Goal: Answer question/provide support: Share knowledge or assist other users

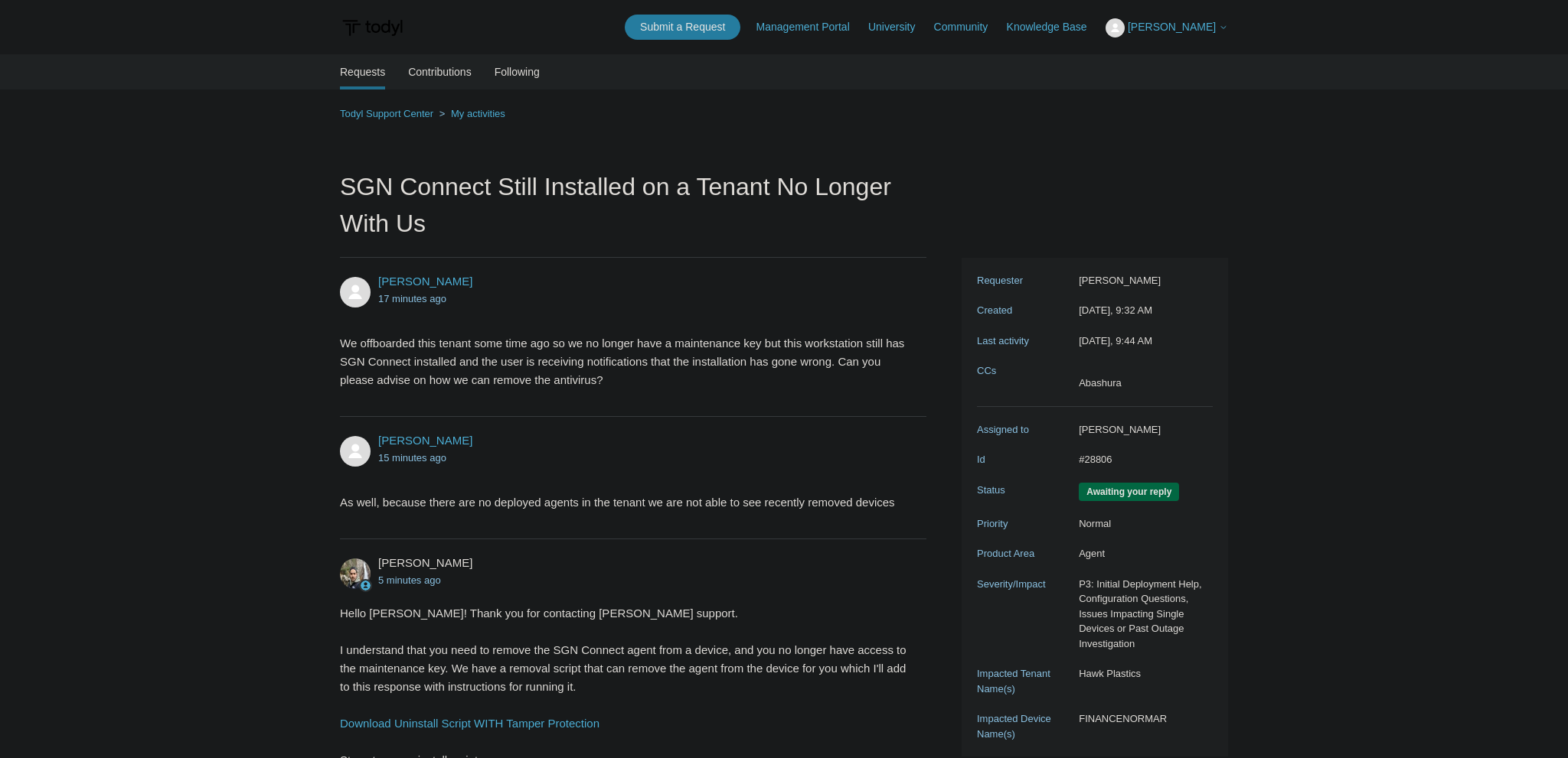
scroll to position [517, 0]
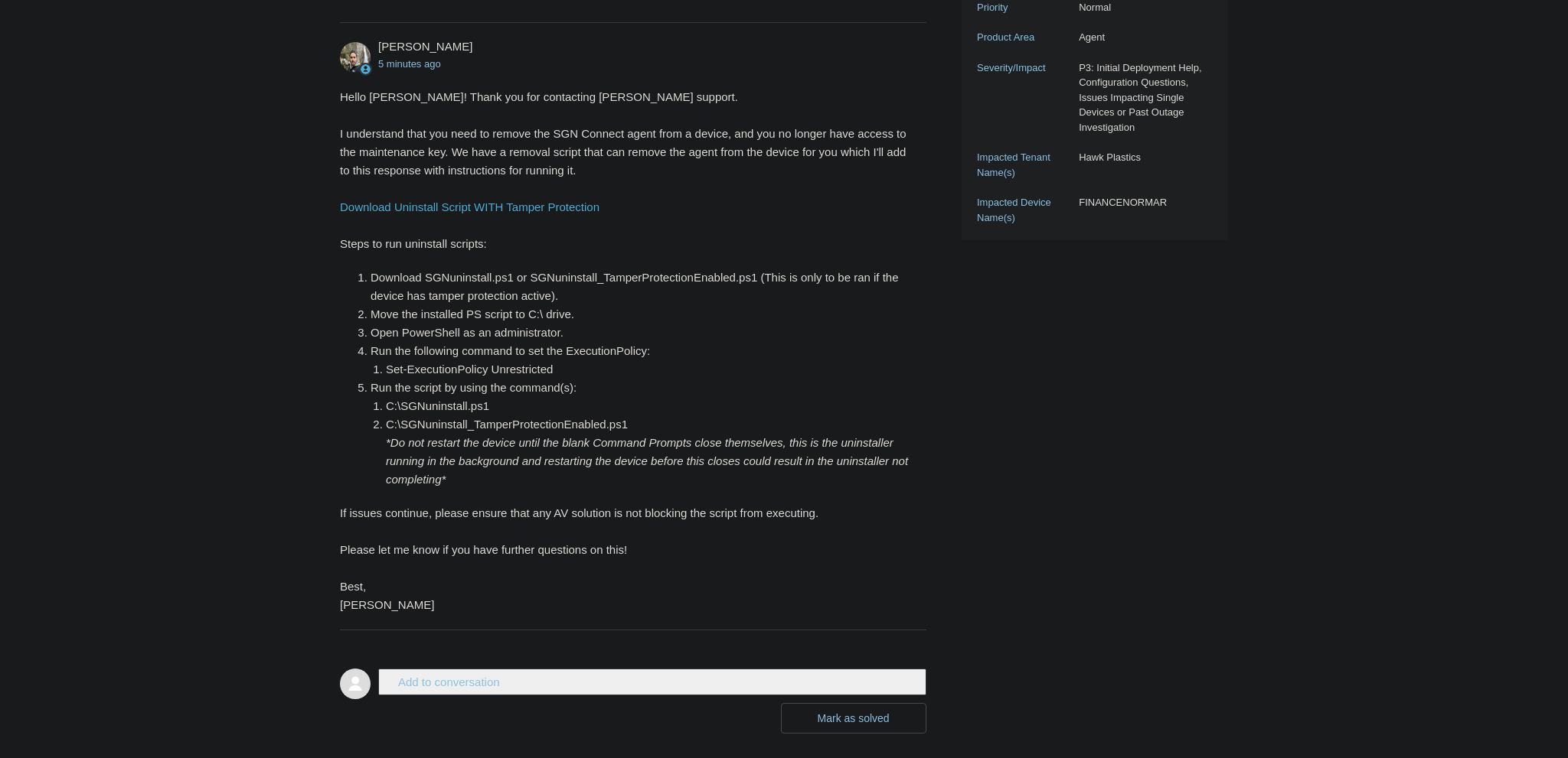
click at [539, 180] on div "Hello [PERSON_NAME]! Thank you for contacting [PERSON_NAME] support. I understa…" at bounding box center [625, 351] width 571 height 526
click at [495, 187] on div "Hello [PERSON_NAME]! Thank you for contacting [PERSON_NAME] support. I understa…" at bounding box center [625, 351] width 571 height 526
click at [477, 187] on div "Hello [PERSON_NAME]! Thank you for contacting [PERSON_NAME] support. I understa…" at bounding box center [625, 351] width 571 height 526
click at [467, 187] on div "Hello [PERSON_NAME]! Thank you for contacting [PERSON_NAME] support. I understa…" at bounding box center [625, 351] width 571 height 526
click at [422, 176] on div "Hello [PERSON_NAME]! Thank you for contacting [PERSON_NAME] support. I understa…" at bounding box center [625, 351] width 571 height 526
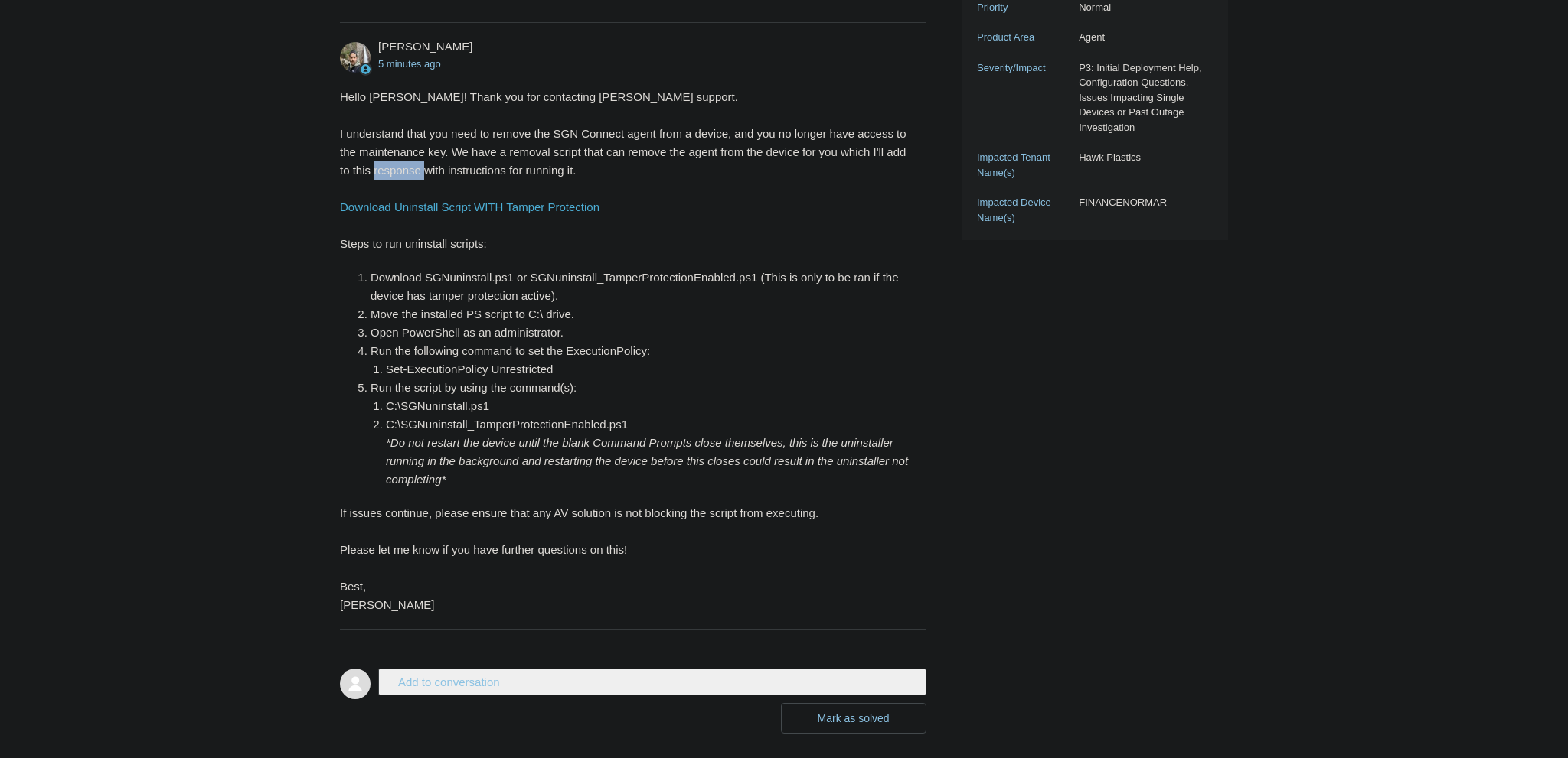
click at [422, 176] on div "Hello [PERSON_NAME]! Thank you for contacting [PERSON_NAME] support. I understa…" at bounding box center [625, 351] width 571 height 526
click at [745, 254] on div "Hello [PERSON_NAME]! Thank you for contacting [PERSON_NAME] support. I understa…" at bounding box center [625, 351] width 571 height 526
drag, startPoint x: 1281, startPoint y: 395, endPoint x: 1246, endPoint y: 236, distance: 162.8
click at [1280, 395] on main "Requests Contributions Following Todyl Support Center My activities SGN Connect…" at bounding box center [784, 135] width 1568 height 1195
click at [108, 392] on main "Requests Contributions Following Todyl Support Center My activities SGN Connect…" at bounding box center [784, 135] width 1568 height 1195
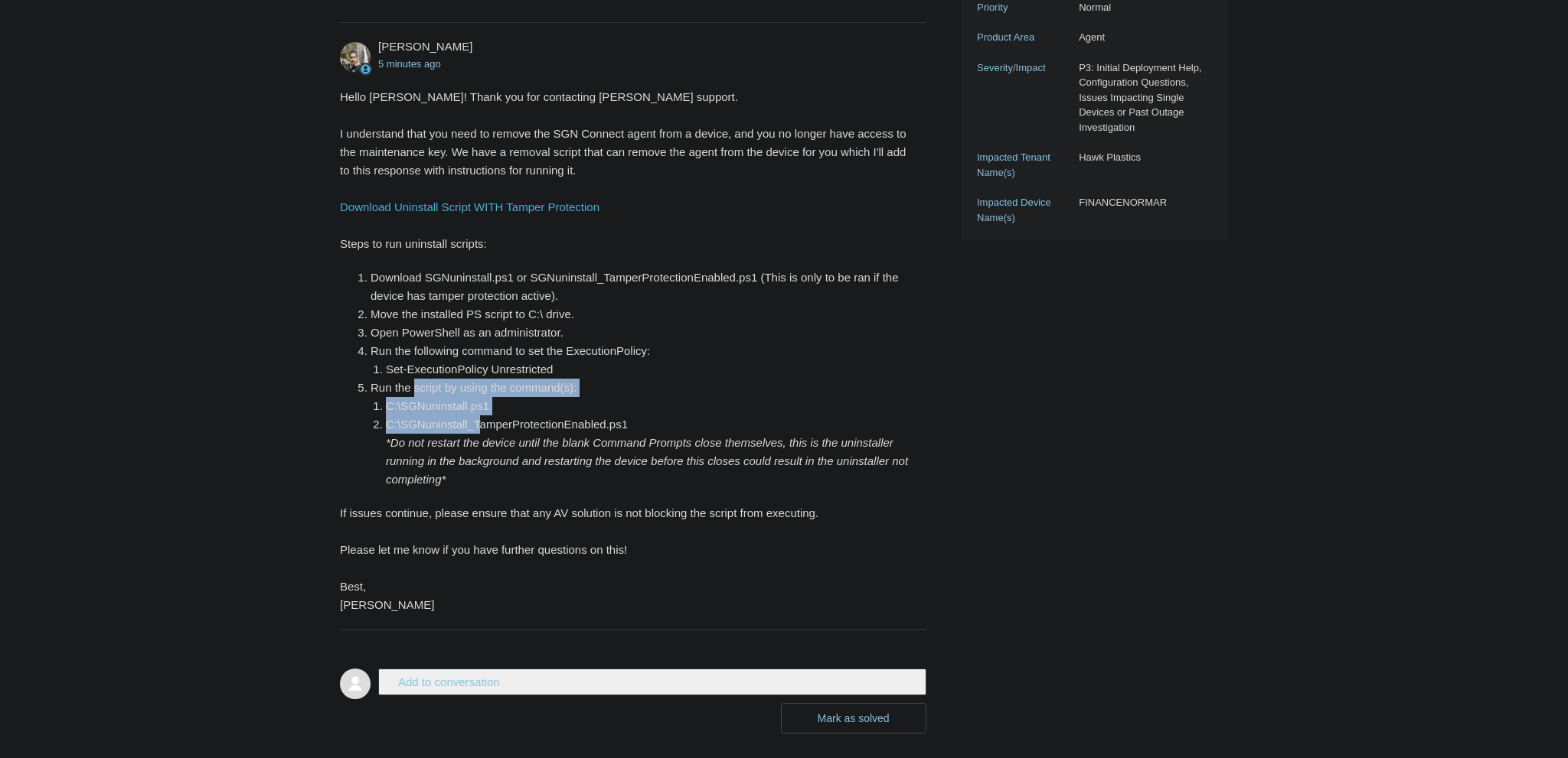
drag, startPoint x: 412, startPoint y: 391, endPoint x: 482, endPoint y: 417, distance: 74.7
click at [482, 417] on li "Run the script by using the command(s): C:\SGNuninstall.ps1 C:\SGNuninstall_Tam…" at bounding box center [641, 434] width 541 height 110
click at [482, 417] on li "C:\SGNuninstall_TamperProtectionEnabled.ps1 *Do not restart the device until th…" at bounding box center [648, 452] width 525 height 73
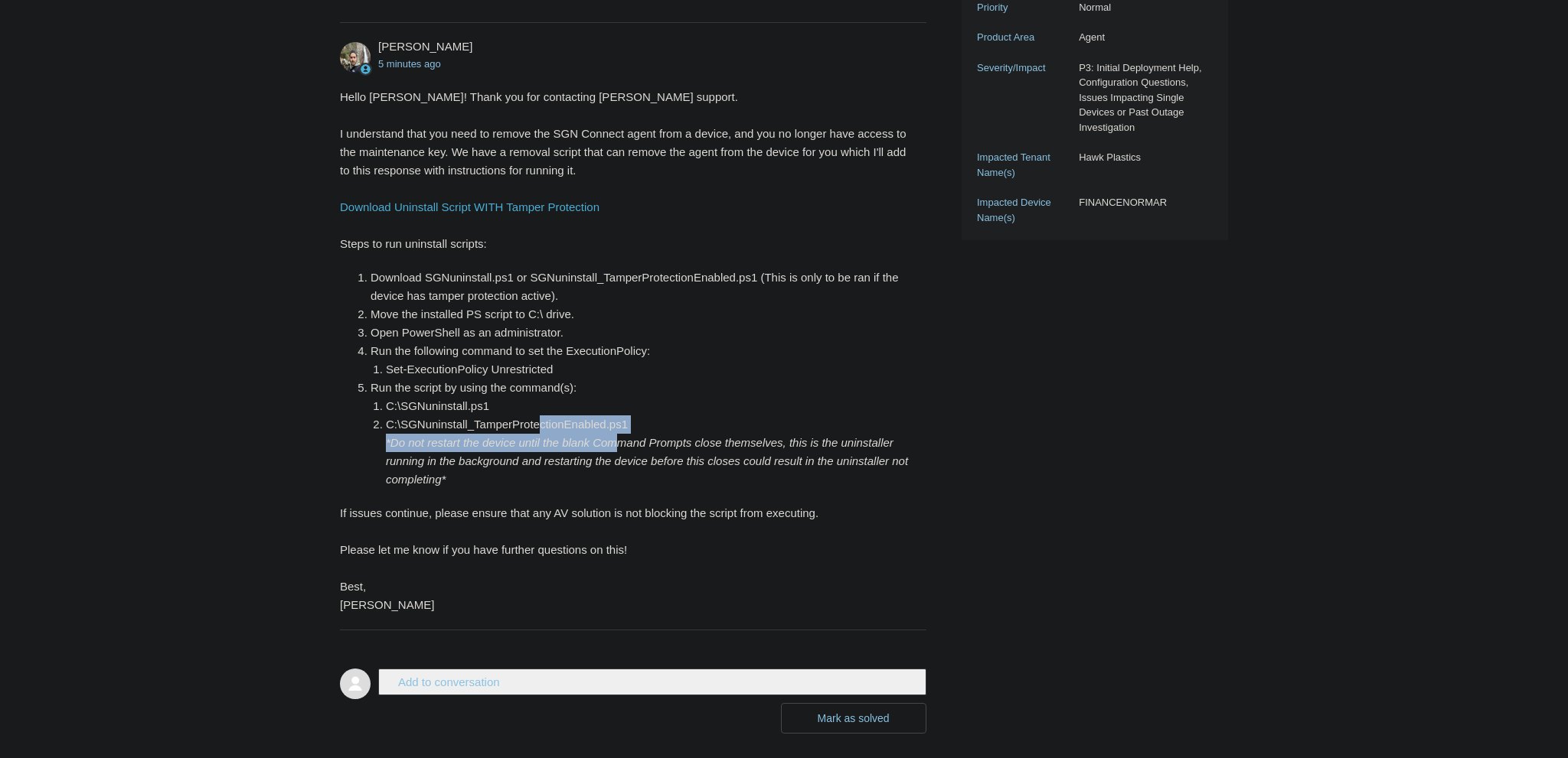
drag, startPoint x: 538, startPoint y: 430, endPoint x: 620, endPoint y: 433, distance: 82.1
click at [620, 433] on li "C:\SGNuninstall_TamperProtectionEnabled.ps1 *Do not restart the device until th…" at bounding box center [648, 452] width 525 height 73
drag, startPoint x: 371, startPoint y: 406, endPoint x: 461, endPoint y: 416, distance: 90.6
click at [461, 416] on ol "C:\SGNuninstall.ps1 C:\SGNuninstall_TamperProtectionEnabled.ps1 *Do not restart…" at bounding box center [641, 442] width 541 height 91
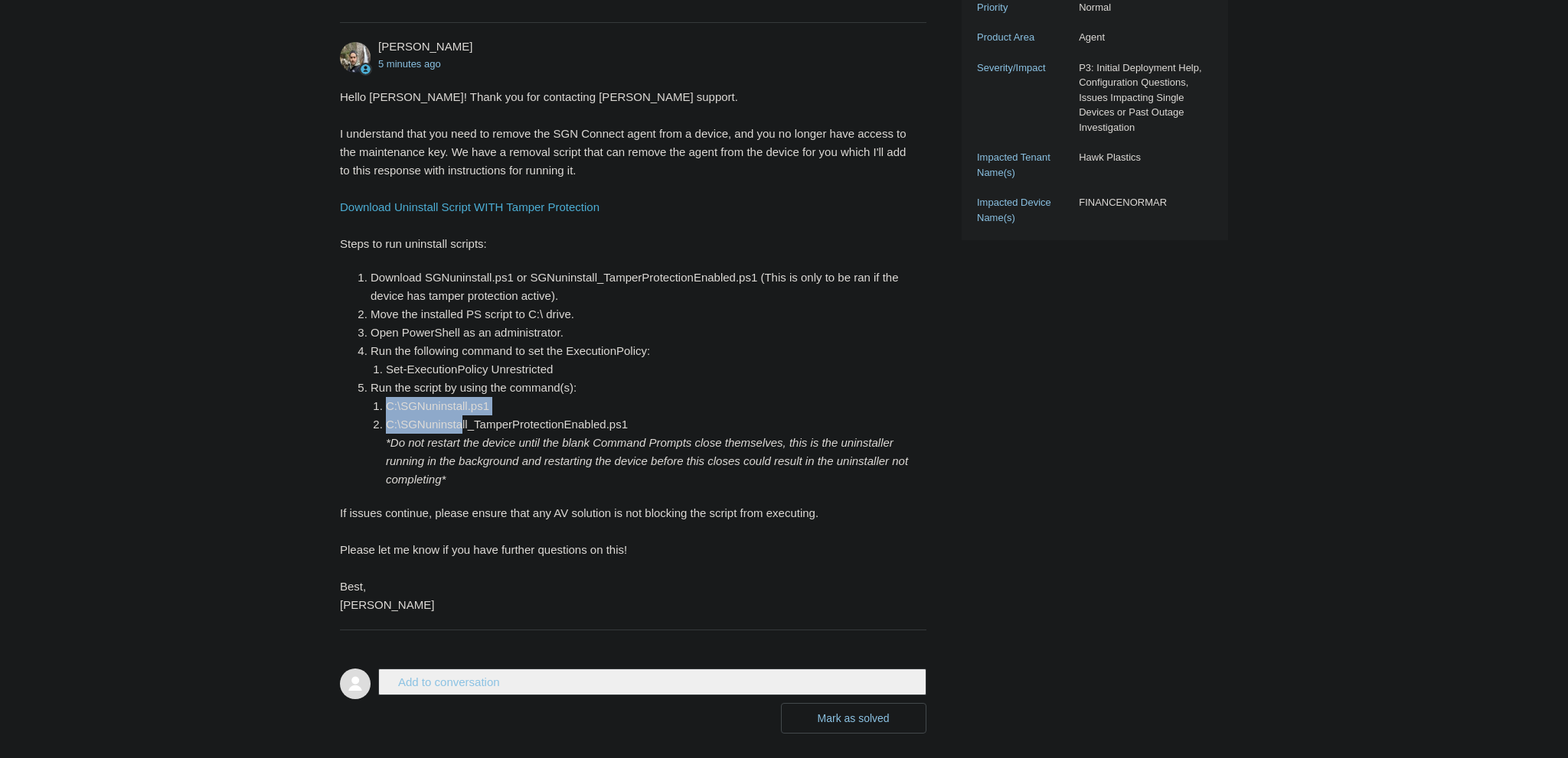
click at [461, 416] on li "C:\SGNuninstall_TamperProtectionEnabled.ps1 *Do not restart the device until th…" at bounding box center [648, 452] width 525 height 73
click at [303, 464] on main "Requests Contributions Following Todyl Support Center My activities SGN Connect…" at bounding box center [784, 135] width 1568 height 1195
click at [173, 486] on main "Requests Contributions Following Todyl Support Center My activities SGN Connect…" at bounding box center [784, 135] width 1568 height 1195
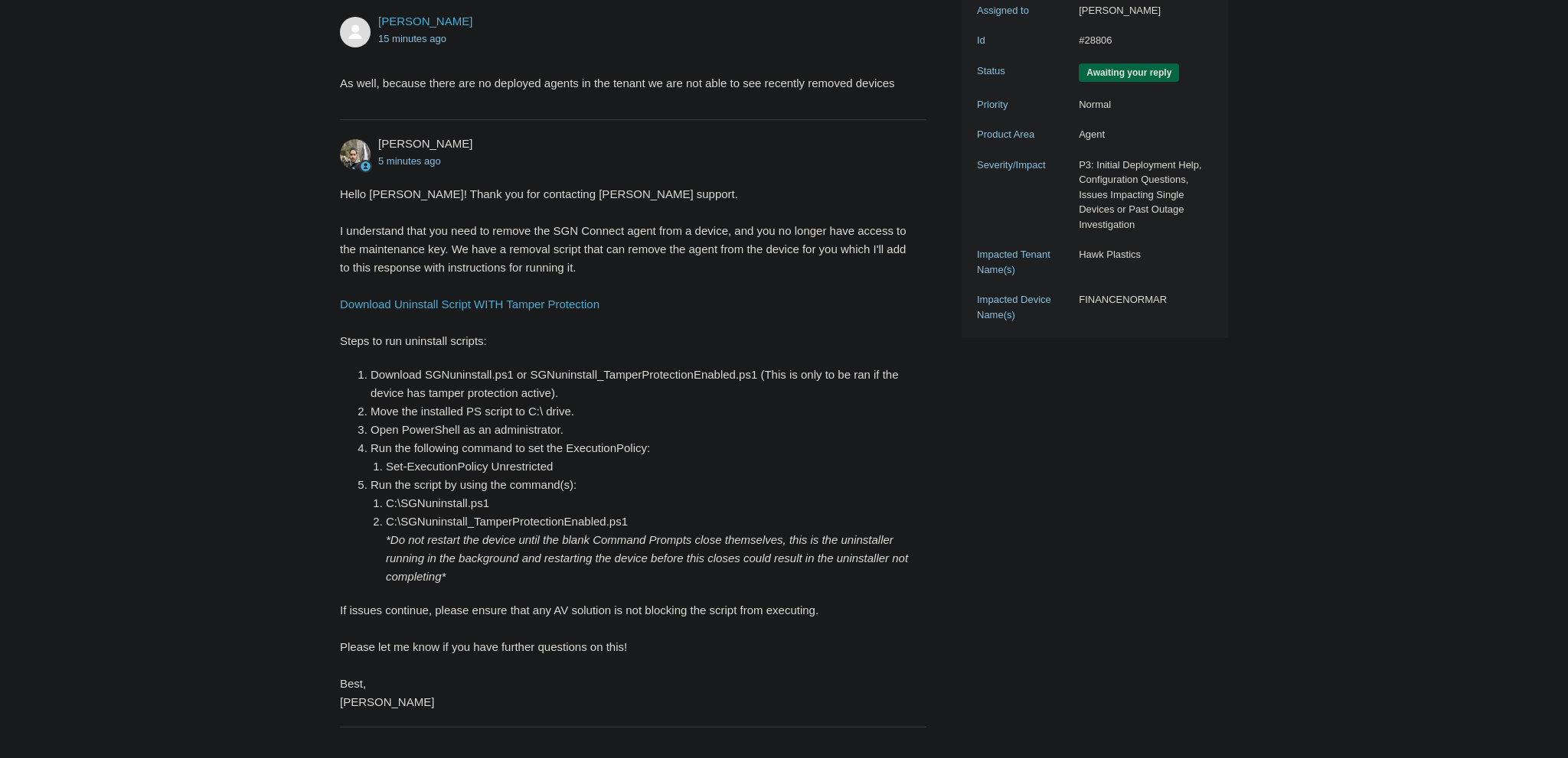
scroll to position [355, 0]
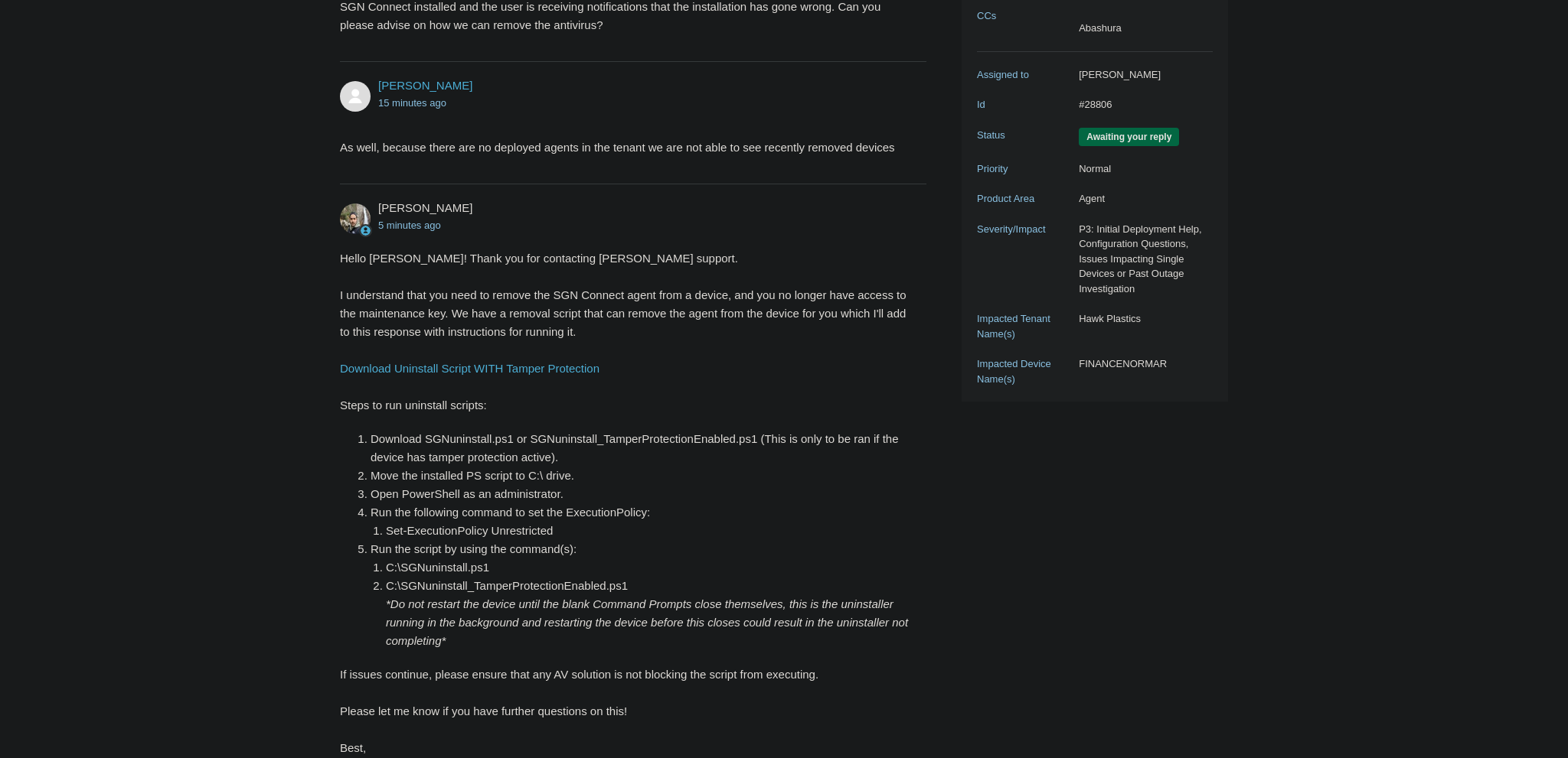
click at [110, 121] on main "Requests Contributions Following Todyl Support Center My activities SGN Connect…" at bounding box center [784, 297] width 1568 height 1195
drag, startPoint x: 531, startPoint y: 438, endPoint x: 755, endPoint y: 440, distance: 224.0
click at [755, 440] on li "Download SGNuninstall.ps1 or SGNuninstall_TamperProtectionEnabled.ps1 (This is …" at bounding box center [641, 448] width 541 height 37
copy li "SGNuninstall_TamperProtectionEnabled.ps1"
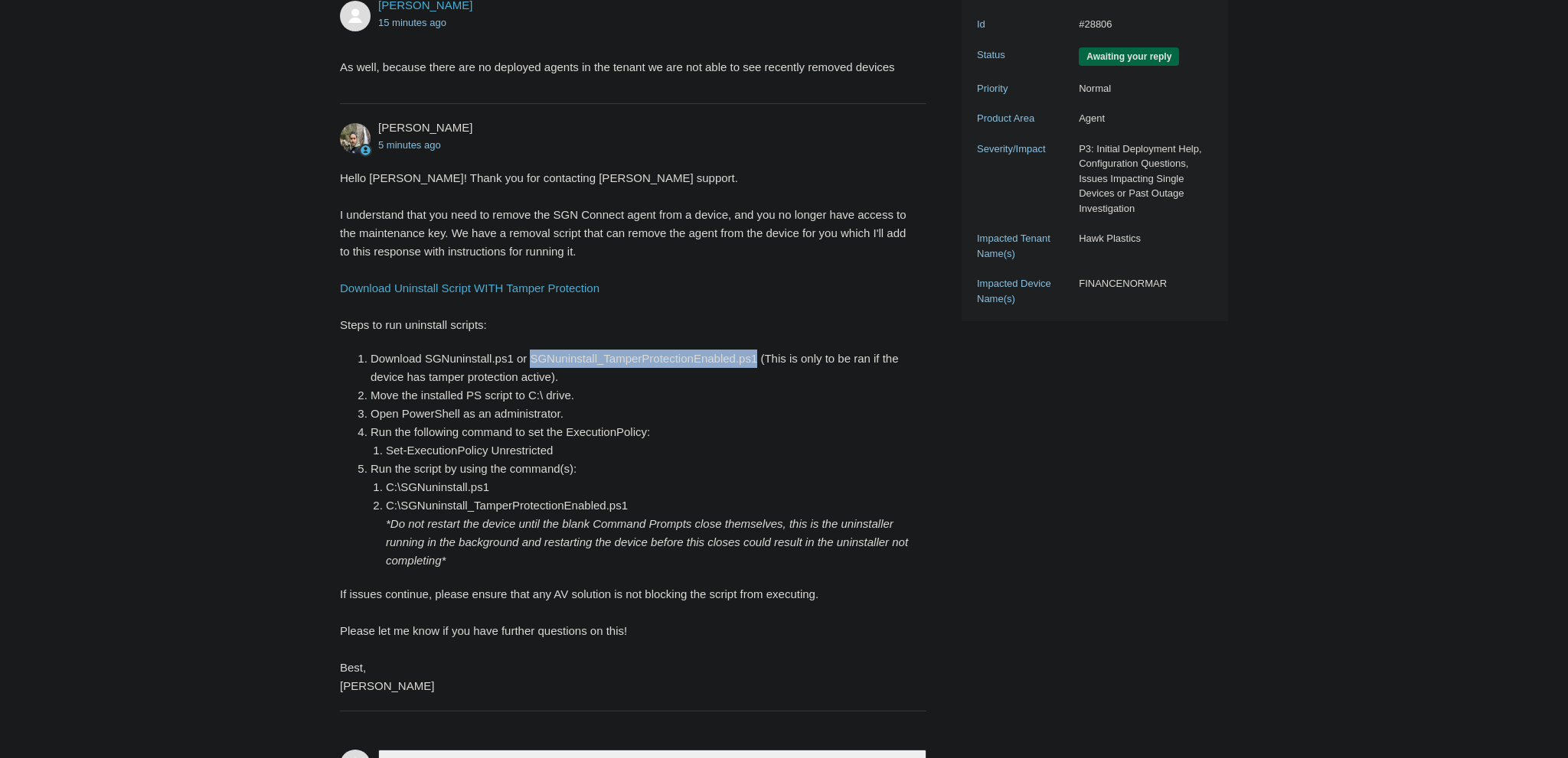
click at [530, 494] on li "C:\SGNuninstall.ps1" at bounding box center [648, 487] width 525 height 18
click at [219, 557] on main "Requests Contributions Following Todyl Support Center My activities SGN Connect…" at bounding box center [784, 217] width 1568 height 1195
click at [82, 635] on main "Requests Contributions Following Todyl Support Center My activities SGN Connect…" at bounding box center [784, 217] width 1568 height 1195
click at [1322, 534] on main "Requests Contributions Following Todyl Support Center My activities SGN Connect…" at bounding box center [784, 217] width 1568 height 1195
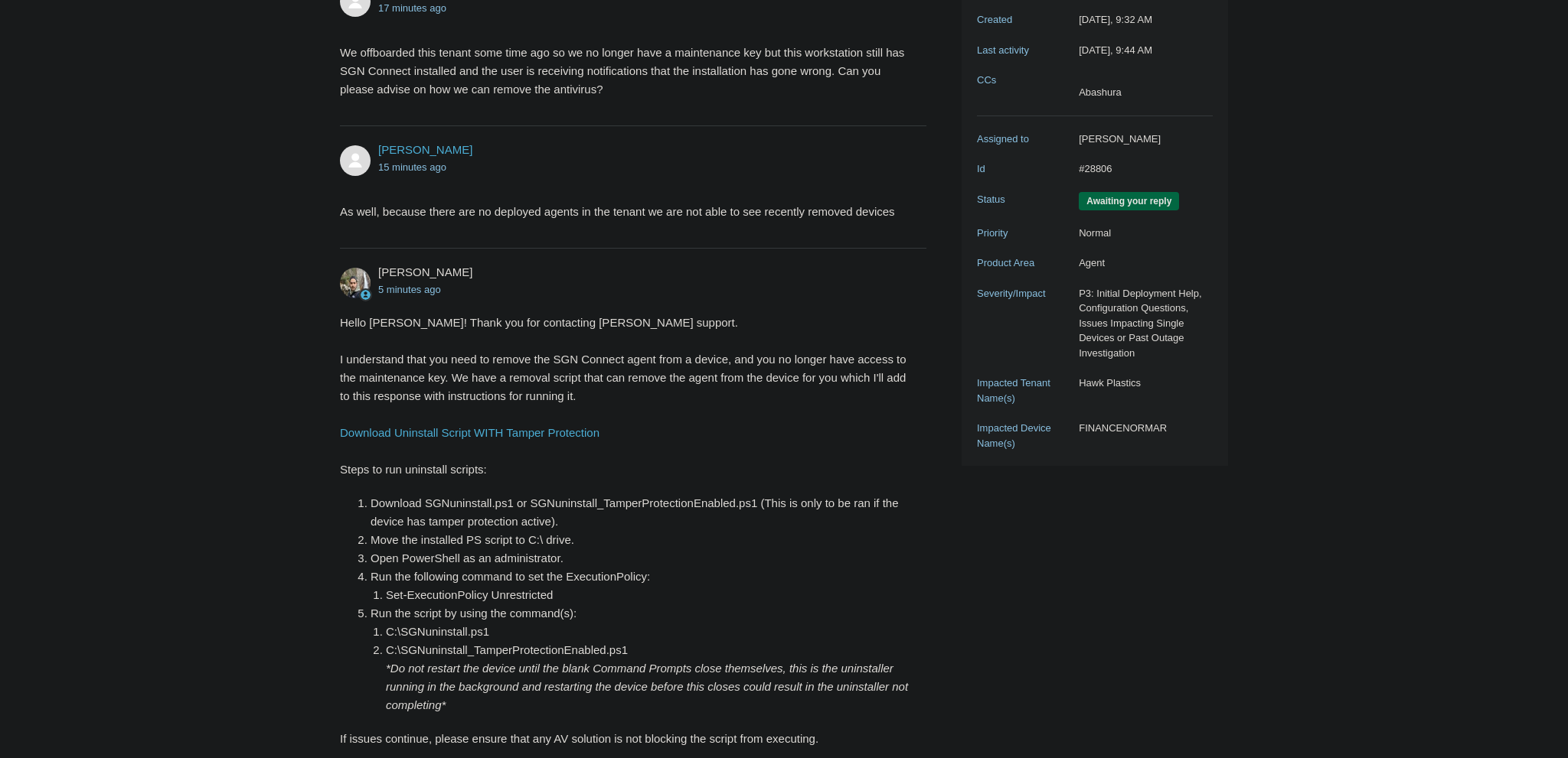
scroll to position [517, 0]
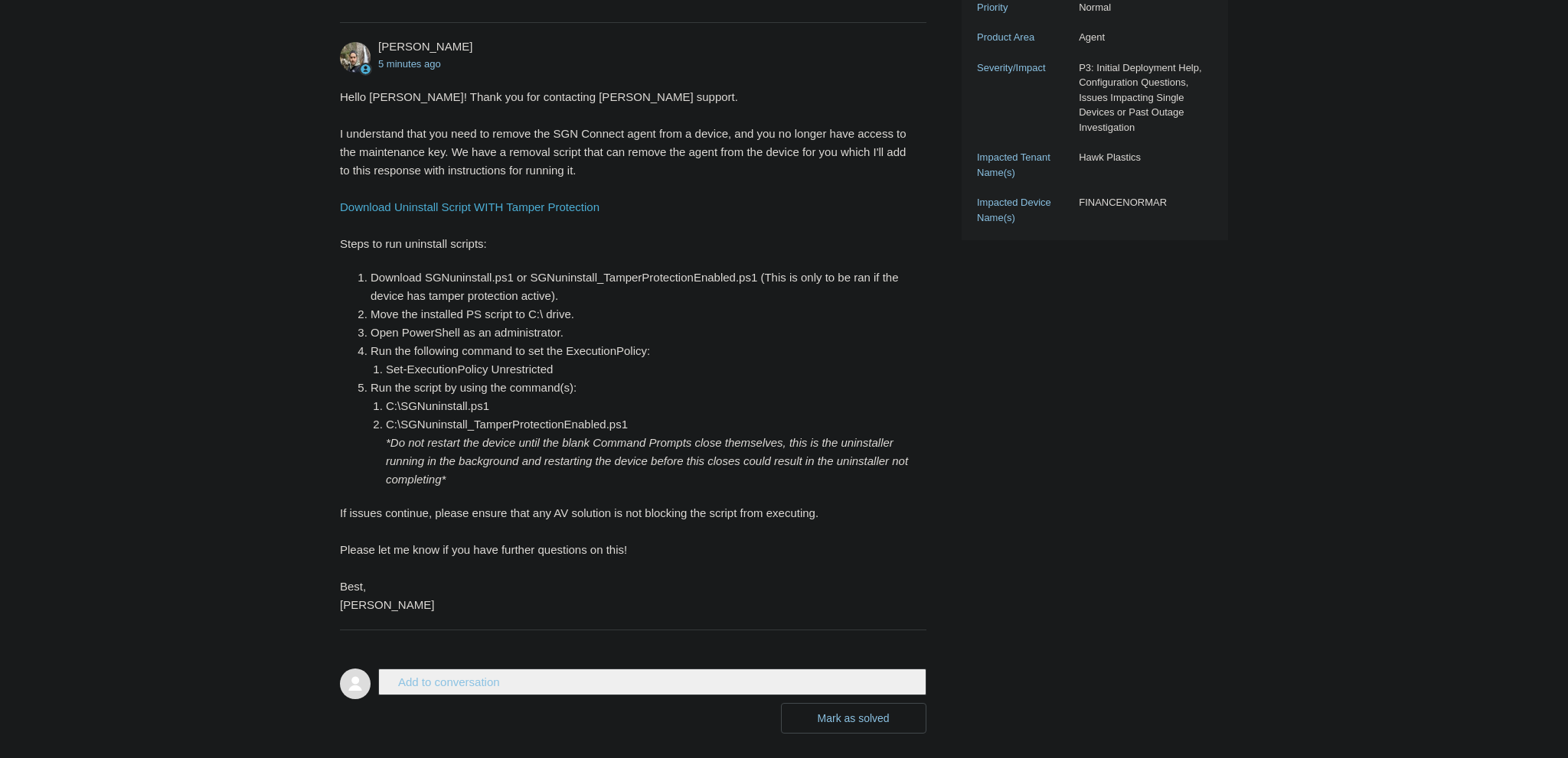
click at [88, 222] on main "Requests Contributions Following Todyl Support Center My activities SGN Connect…" at bounding box center [784, 135] width 1568 height 1195
click at [1091, 365] on div "[PERSON_NAME] 17 minutes ago We offboarded this tenant some time ago so we no l…" at bounding box center [783, 237] width 888 height 992
click at [1202, 264] on div "[PERSON_NAME] 17 minutes ago We offboarded this tenant some time ago so we no l…" at bounding box center [783, 237] width 888 height 992
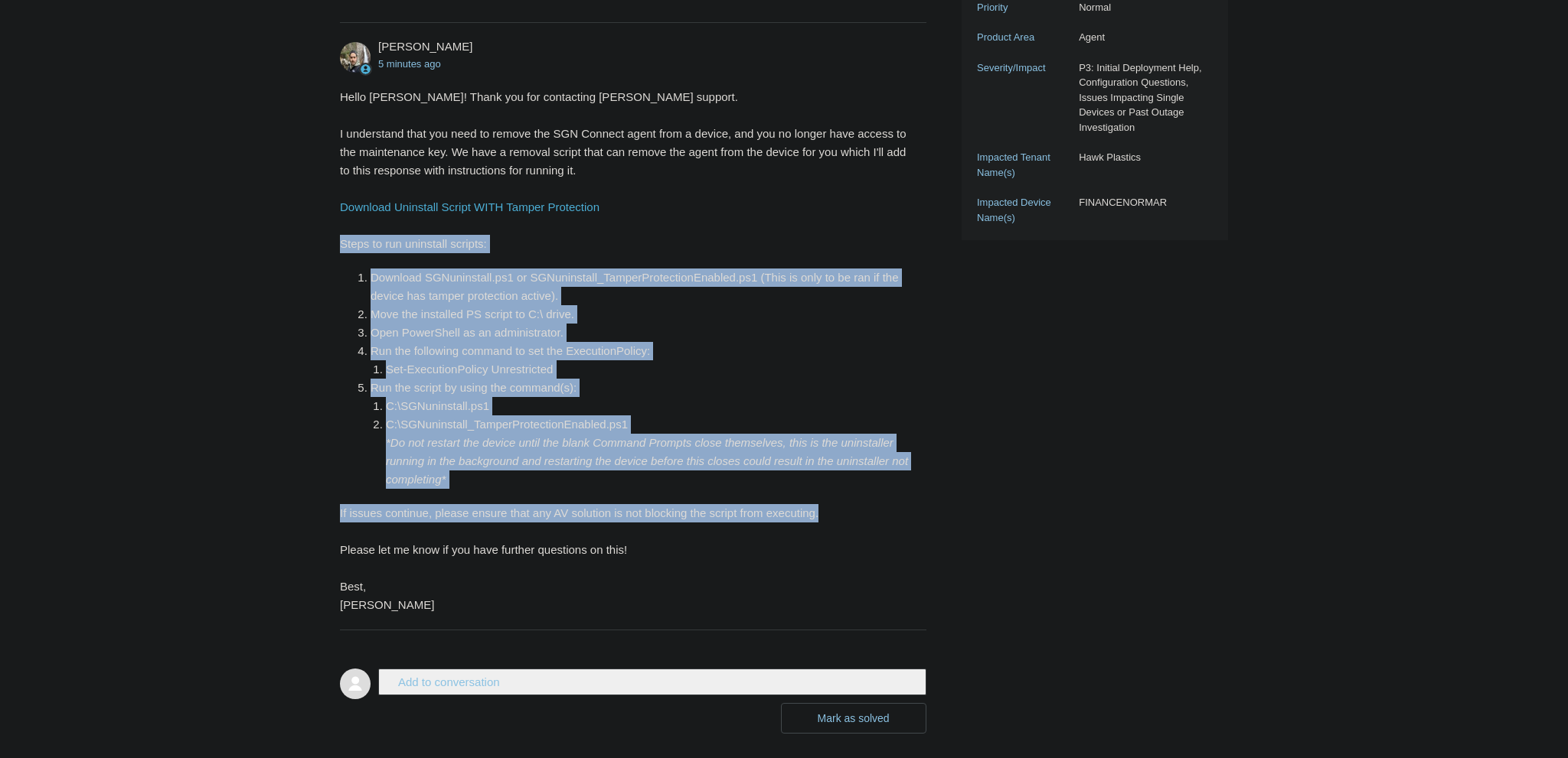
drag, startPoint x: 339, startPoint y: 244, endPoint x: 831, endPoint y: 503, distance: 556.0
click at [831, 503] on main "Requests Contributions Following Todyl Support Center My activities SGN Connect…" at bounding box center [784, 135] width 1568 height 1195
copy div "Steps to run uninstall scripts: Download SGNuninstall.ps1 or SGNuninstall_Tampe…"
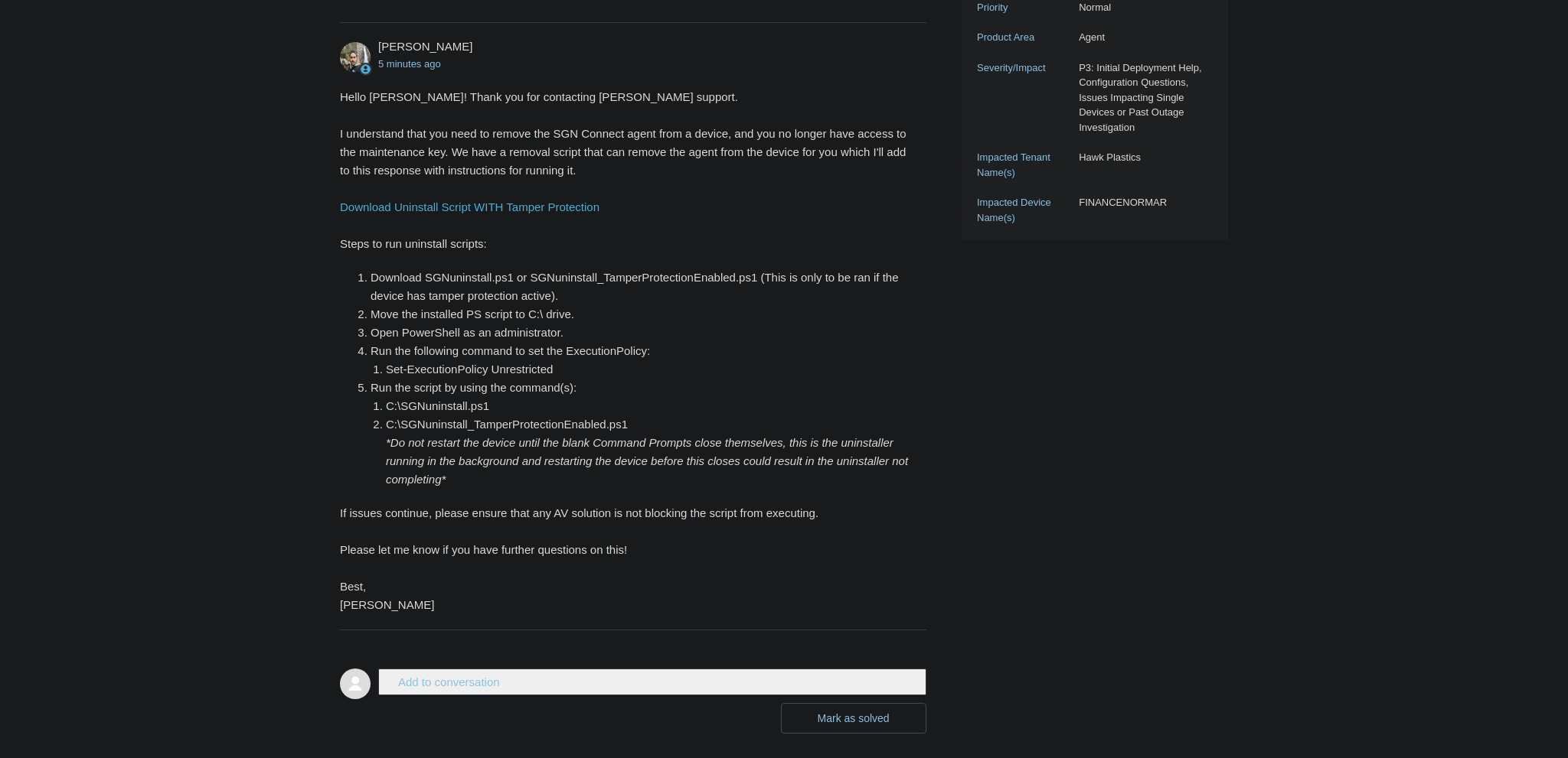
drag, startPoint x: 593, startPoint y: 661, endPoint x: 554, endPoint y: 693, distance: 50.4
click at [560, 693] on form "Add to conversation CC Add emails Drag files here or click to add a file [PERSO…" at bounding box center [632, 690] width 586 height 88
click at [554, 693] on button "Add to conversation" at bounding box center [652, 682] width 548 height 26
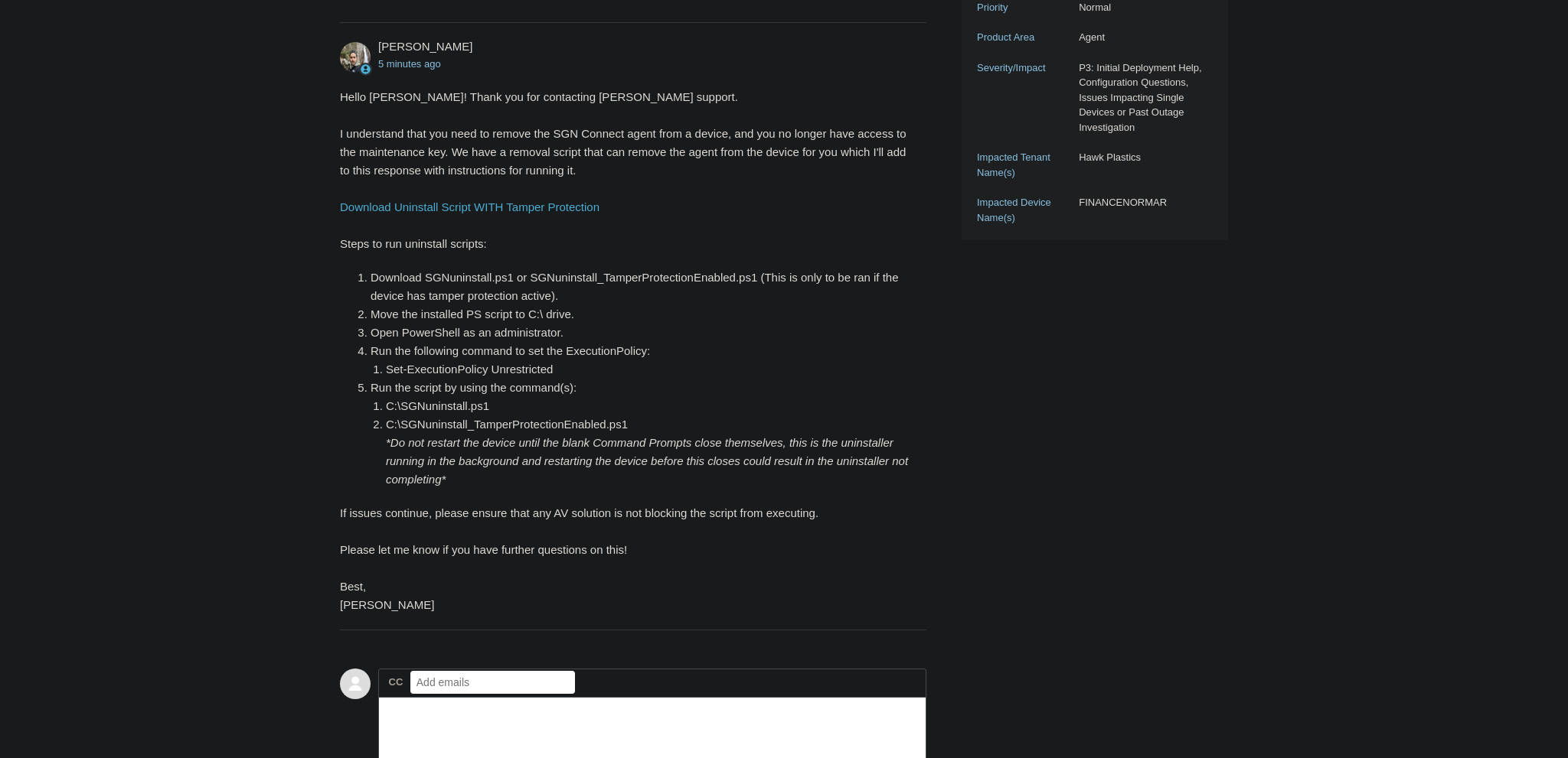
click at [552, 675] on input "text" at bounding box center [493, 682] width 165 height 23
click at [549, 710] on textarea "Add your reply" at bounding box center [652, 748] width 548 height 103
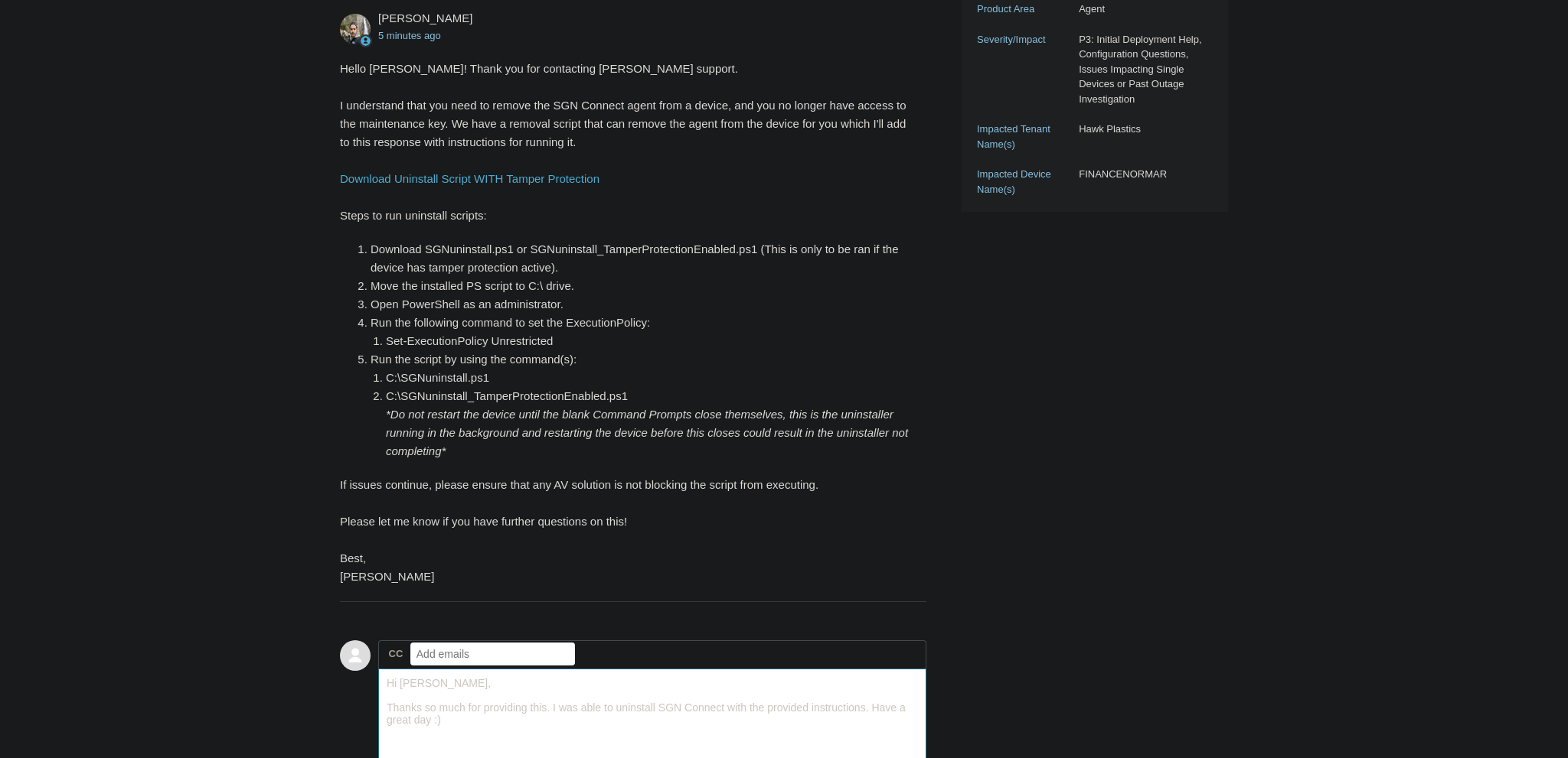
scroll to position [759, 0]
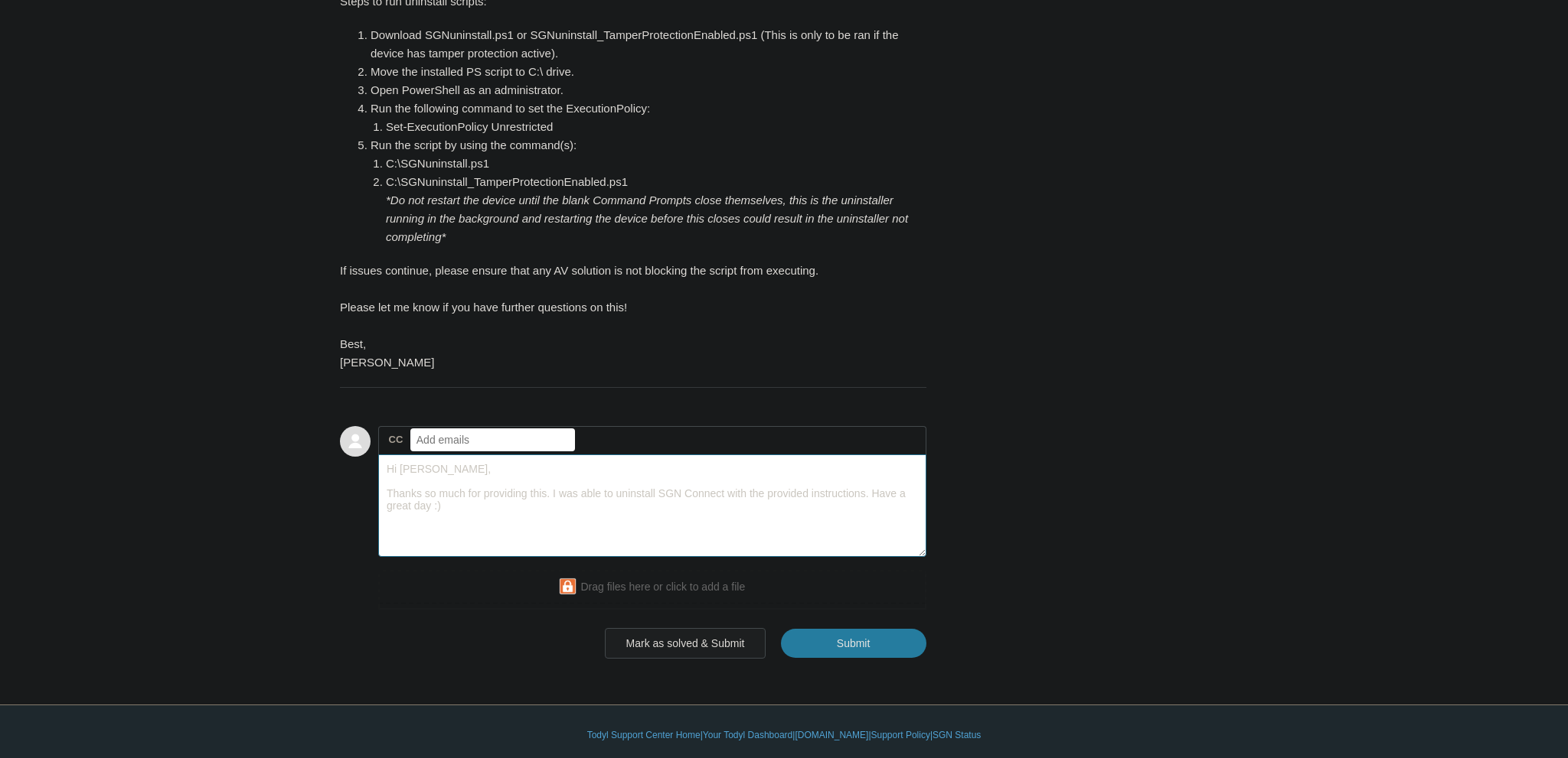
type textarea "Hi [PERSON_NAME], Thanks so much for providing this. I was able to uninstall SG…"
click at [733, 643] on button "Mark as solved & Submit" at bounding box center [686, 643] width 162 height 30
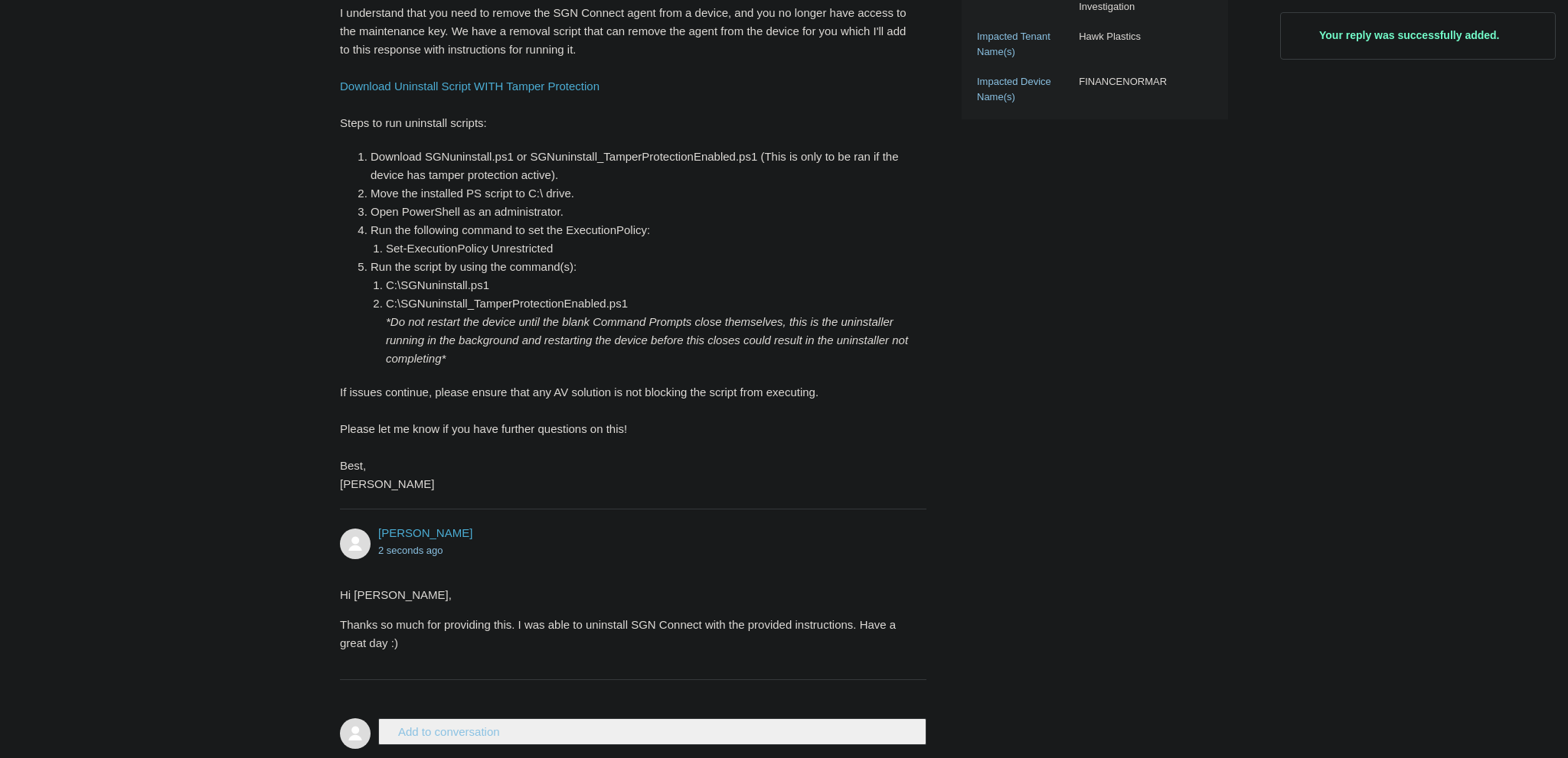
scroll to position [727, 0]
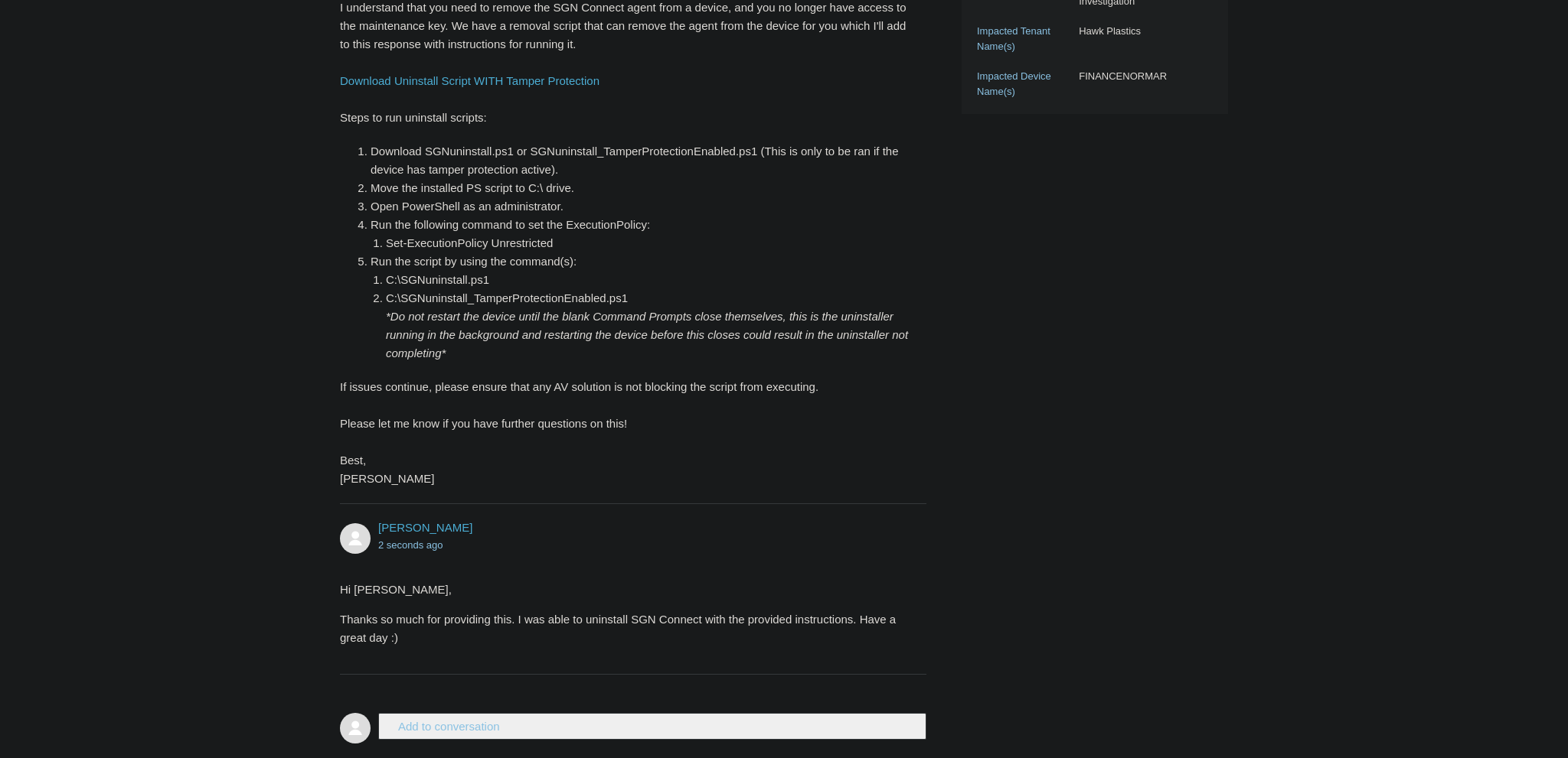
scroll to position [484, 0]
